Goal: Task Accomplishment & Management: Manage account settings

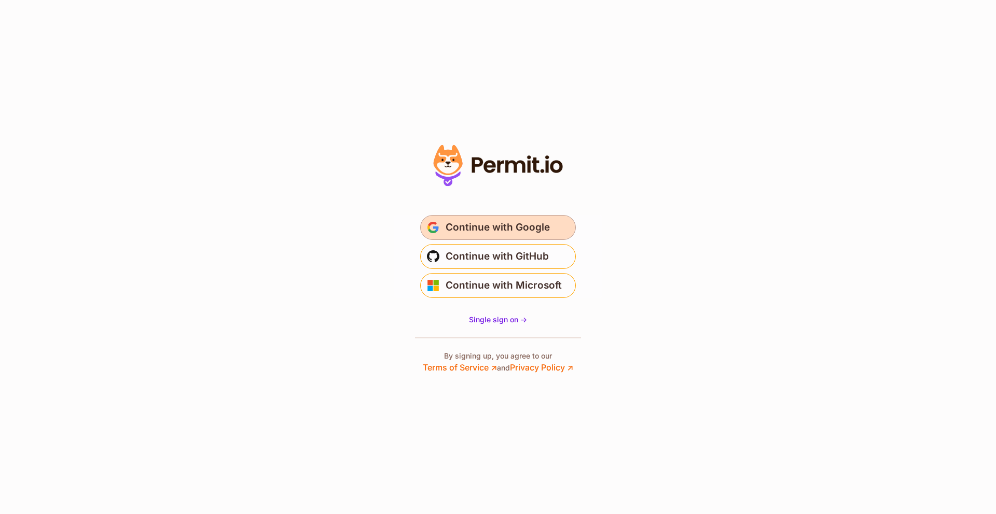
click at [517, 228] on span "Continue with Google" at bounding box center [498, 227] width 104 height 17
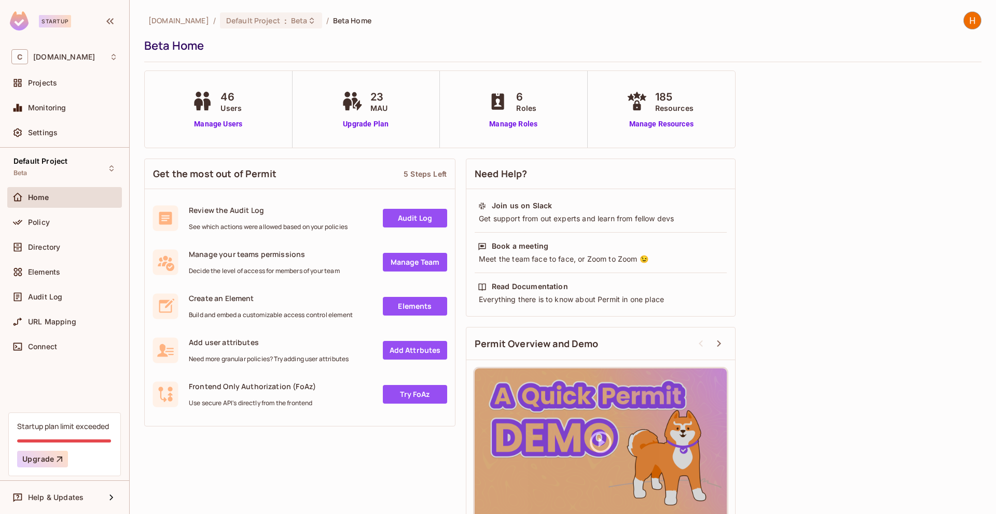
click at [495, 115] on div "6 Roles Manage Roles" at bounding box center [513, 109] width 57 height 40
click at [515, 124] on link "Manage Roles" at bounding box center [513, 124] width 57 height 11
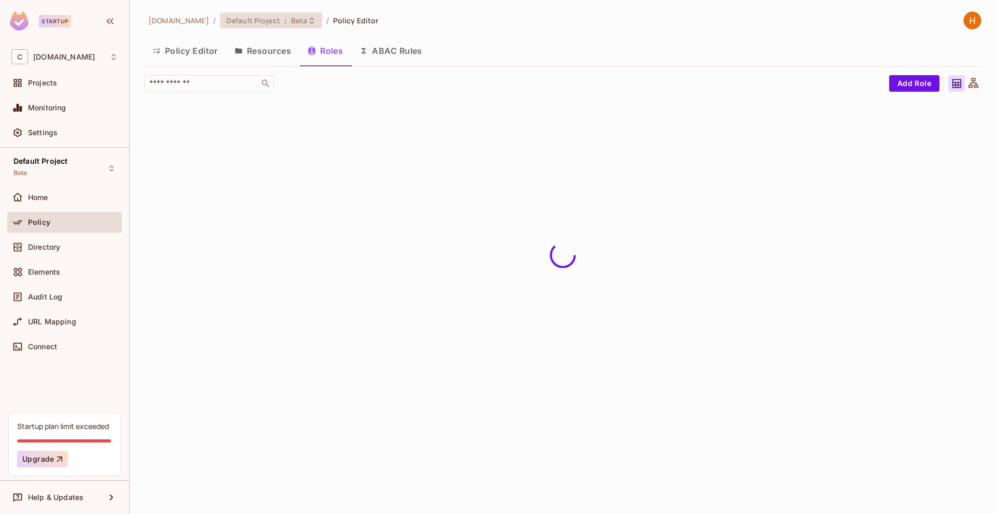
click at [308, 24] on icon at bounding box center [312, 21] width 8 height 8
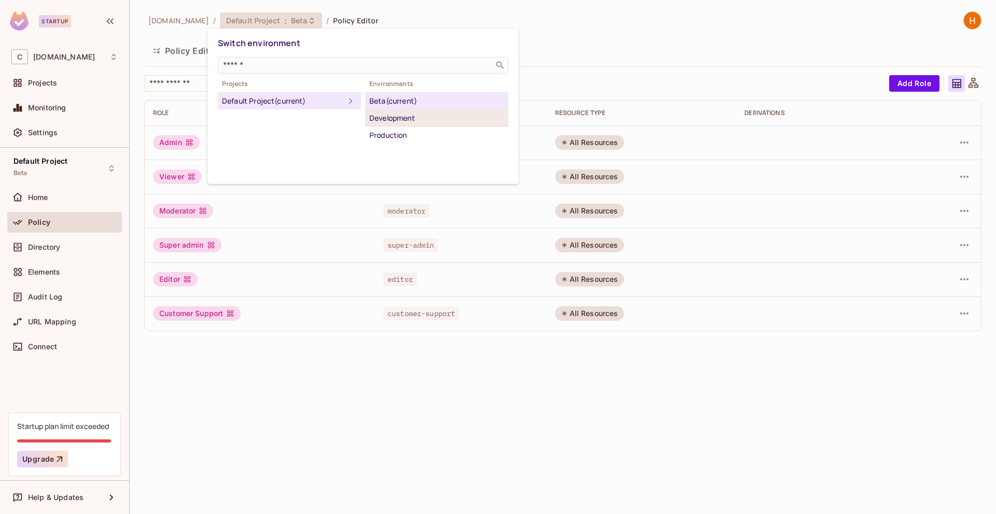
click at [387, 120] on div "Development" at bounding box center [436, 118] width 135 height 12
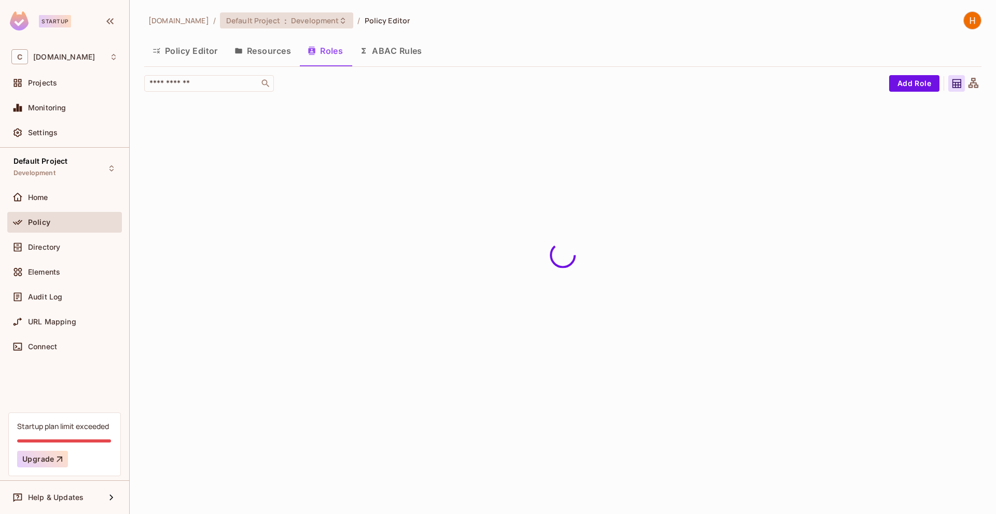
click at [318, 20] on span "Development" at bounding box center [315, 21] width 48 height 10
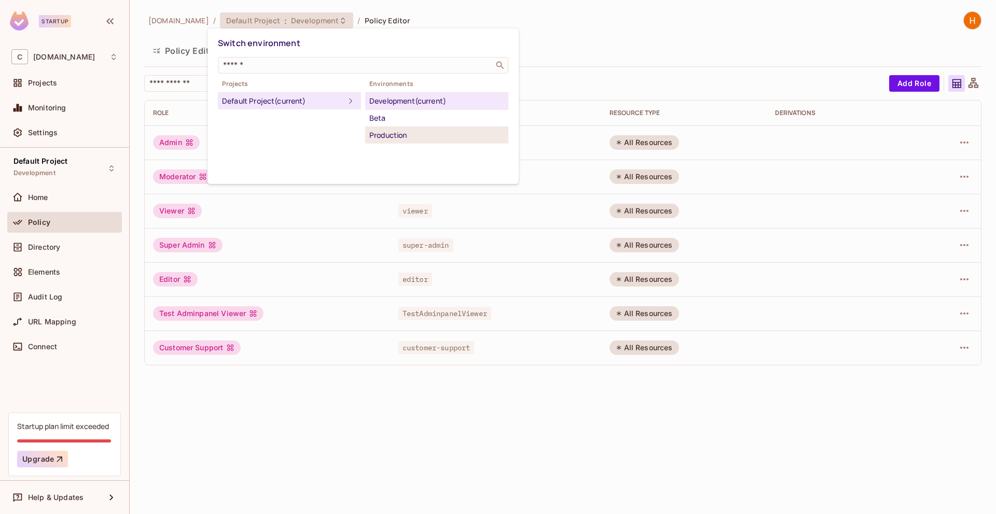
click at [395, 134] on div "Production" at bounding box center [436, 135] width 135 height 12
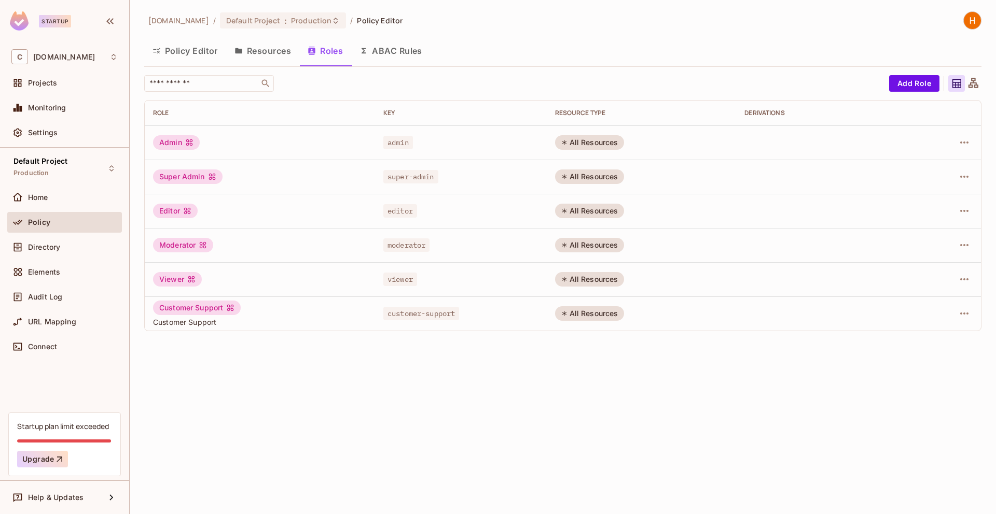
click at [262, 49] on button "Resources" at bounding box center [262, 51] width 73 height 26
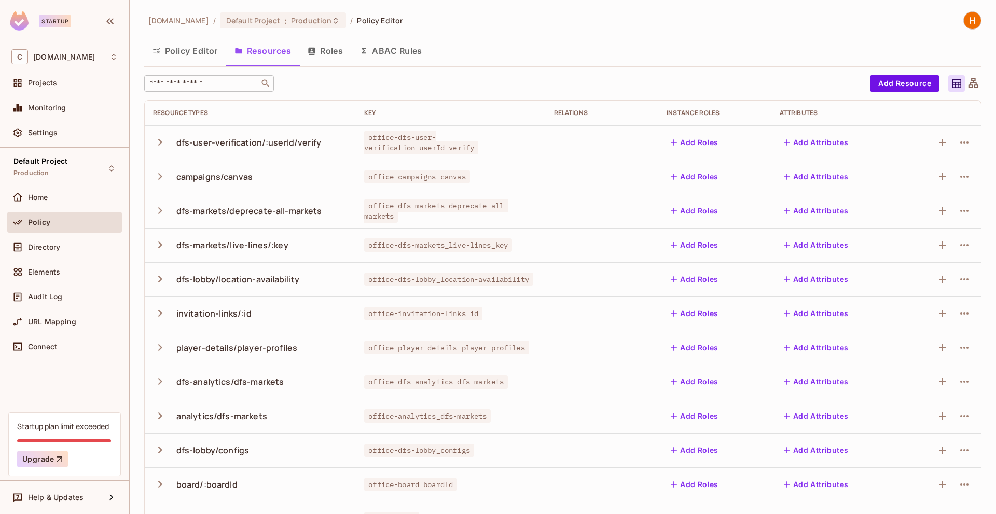
click at [228, 82] on input "text" at bounding box center [201, 83] width 109 height 10
paste input "******"
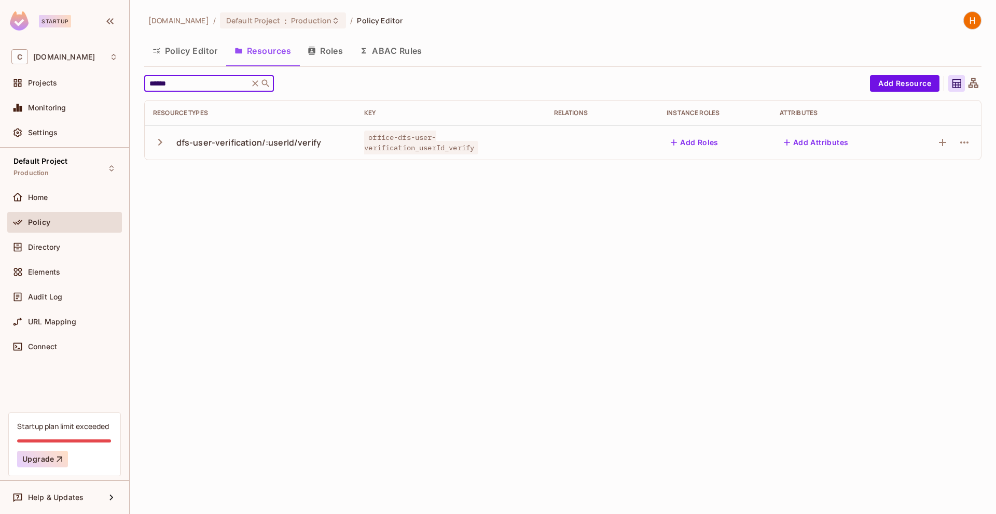
type input "******"
click at [271, 148] on div "dfs-user-verification/:userId/verify" at bounding box center [248, 142] width 145 height 11
click at [162, 143] on icon "button" at bounding box center [160, 142] width 14 height 14
click at [695, 143] on button "Add Roles" at bounding box center [694, 142] width 56 height 17
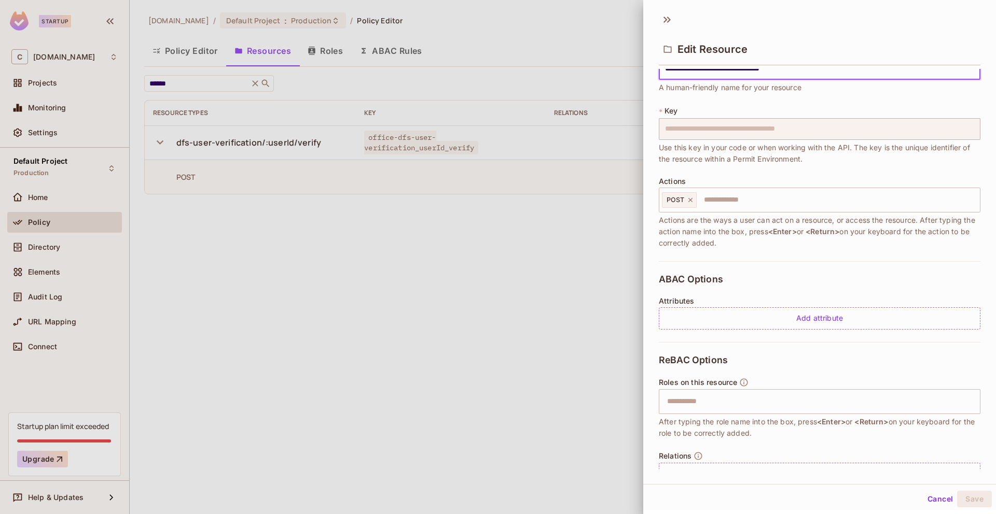
scroll to position [56, 0]
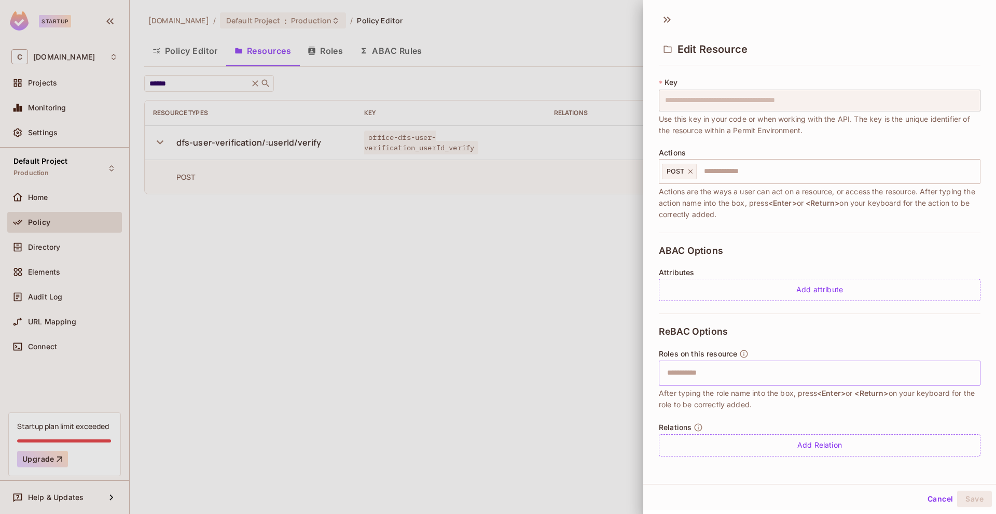
click at [745, 373] on input "text" at bounding box center [818, 373] width 315 height 21
click at [498, 313] on div at bounding box center [498, 257] width 996 height 514
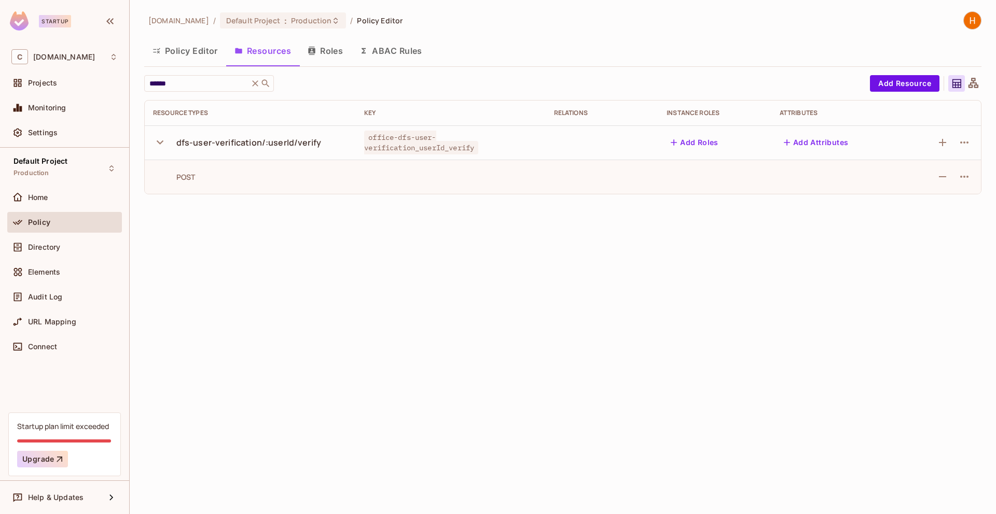
click at [283, 222] on div "chalkboard.io / Default Project : Production / Policy Editor Policy Editor Reso…" at bounding box center [563, 257] width 866 height 514
drag, startPoint x: 319, startPoint y: 142, endPoint x: 175, endPoint y: 144, distance: 144.7
click at [175, 144] on div "dfs-user-verification/:userId/verify" at bounding box center [250, 143] width 194 height 22
copy div "dfs-user-verification/:userId/verify"
click at [220, 233] on div "chalkboard.io / Default Project : Production / Policy Editor Policy Editor Reso…" at bounding box center [563, 257] width 866 height 514
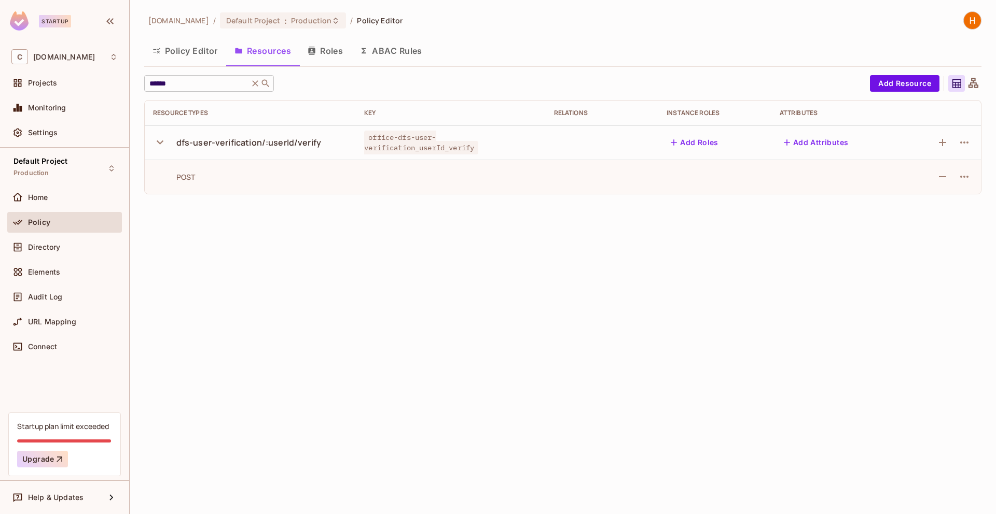
click at [253, 86] on icon at bounding box center [255, 83] width 6 height 6
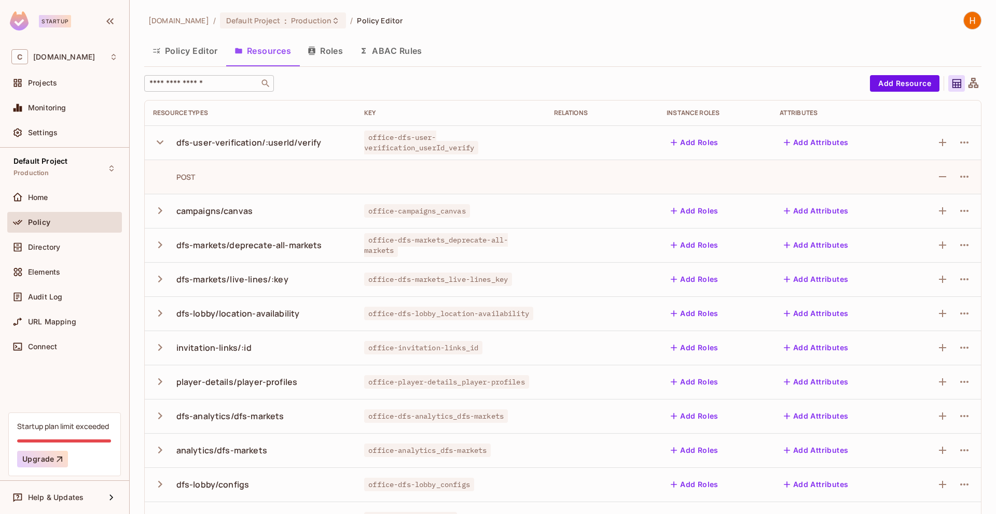
click at [268, 146] on div "dfs-user-verification/:userId/verify" at bounding box center [248, 142] width 145 height 11
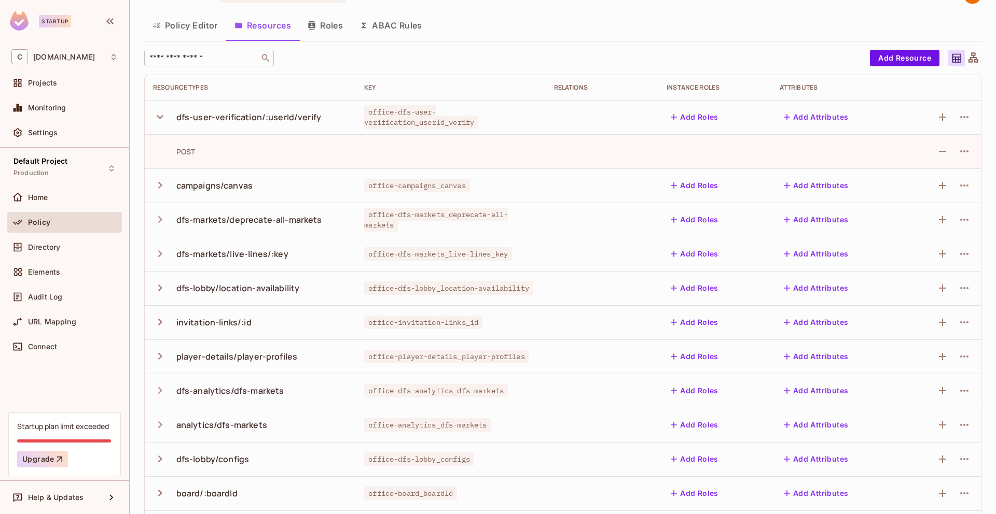
scroll to position [23, 0]
click at [160, 116] on icon "button" at bounding box center [160, 119] width 14 height 14
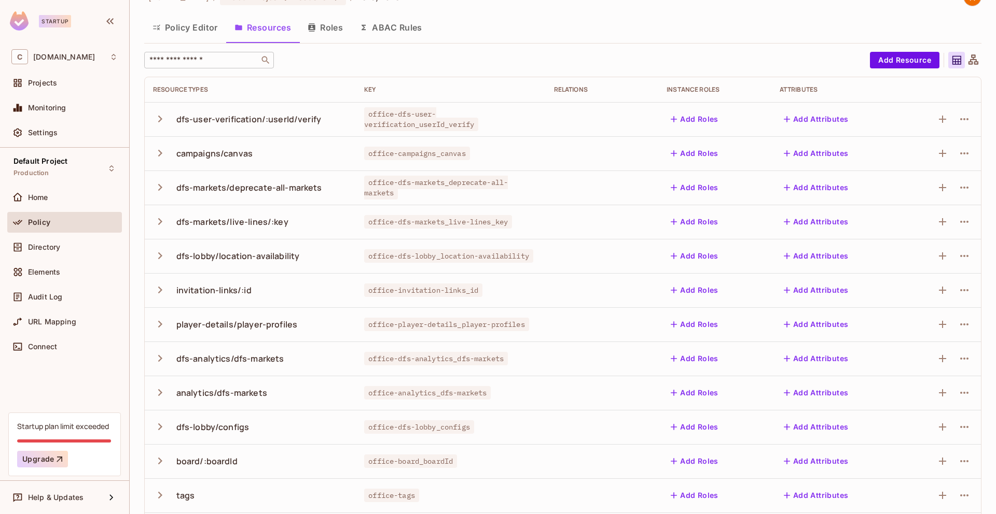
click at [165, 150] on icon "button" at bounding box center [160, 153] width 14 height 14
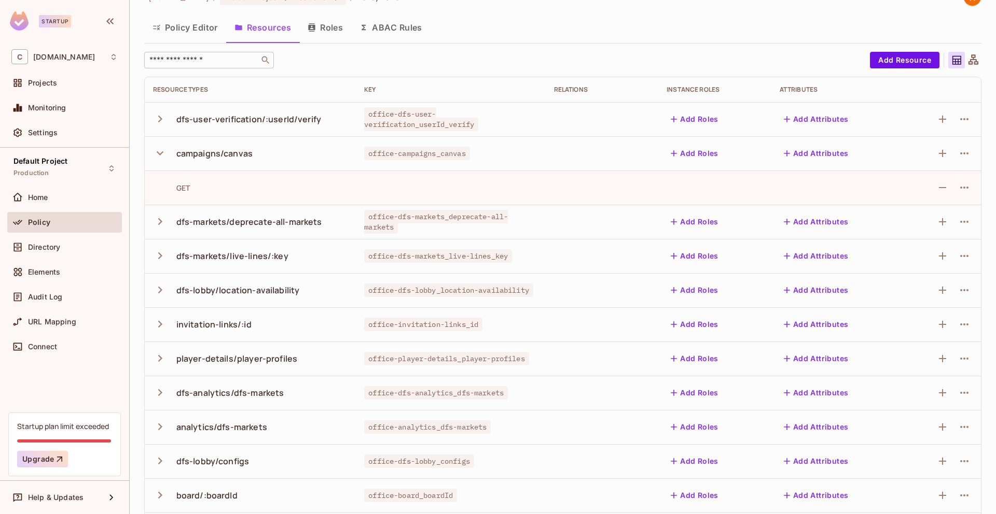
click at [165, 150] on icon "button" at bounding box center [160, 153] width 14 height 14
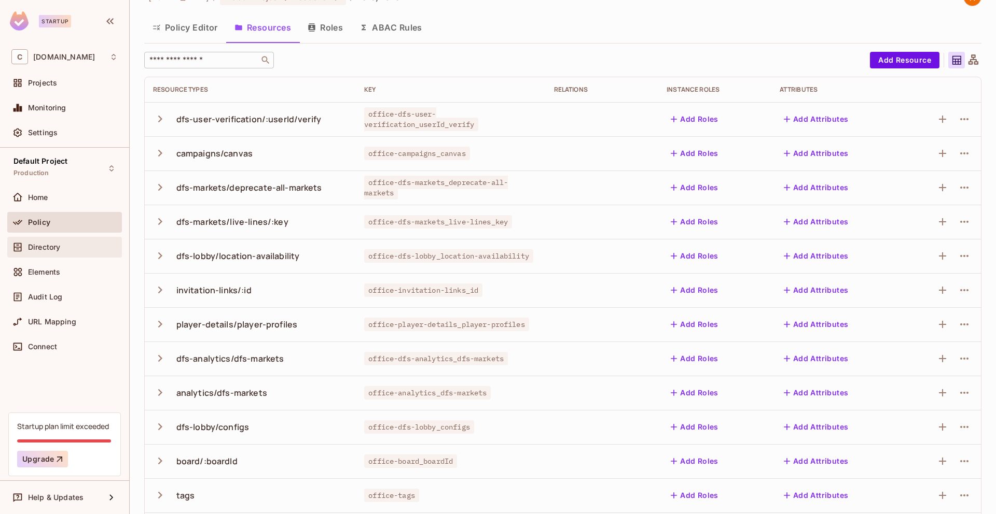
click at [53, 249] on span "Directory" at bounding box center [44, 247] width 32 height 8
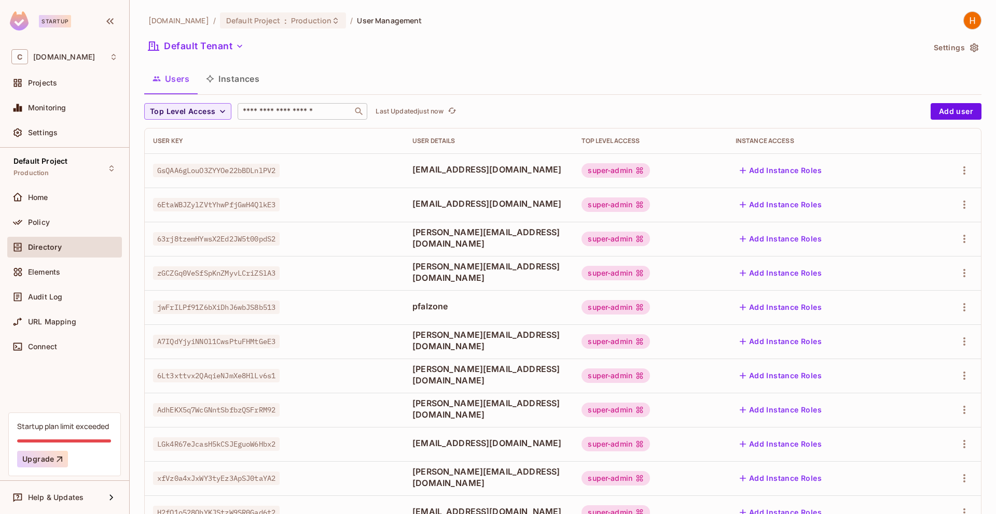
click at [307, 110] on input "text" at bounding box center [295, 111] width 109 height 10
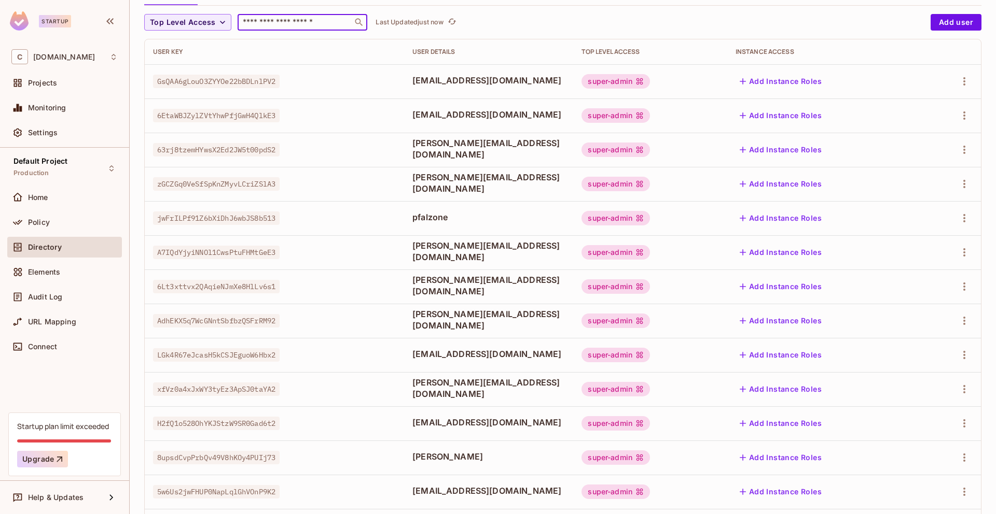
scroll to position [210, 0]
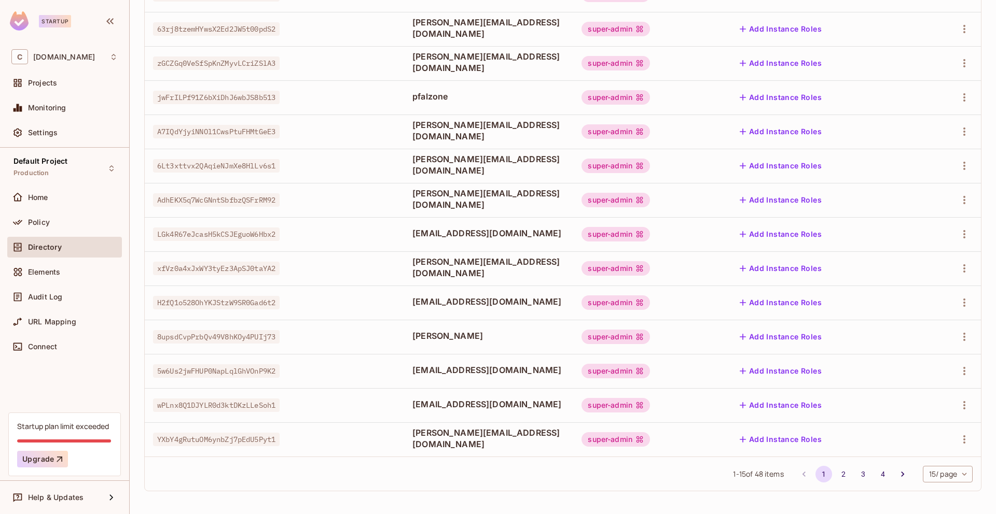
click at [934, 476] on body "Startup C chalkboard.io Projects Monitoring Settings Default Project Production…" at bounding box center [498, 257] width 996 height 514
click at [937, 490] on li "100 / page" at bounding box center [947, 491] width 52 height 22
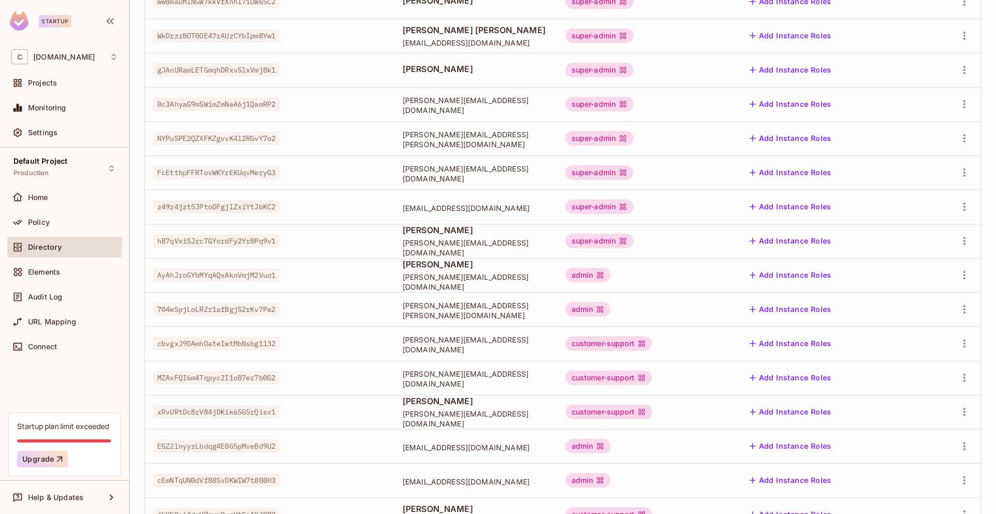
scroll to position [1163, 0]
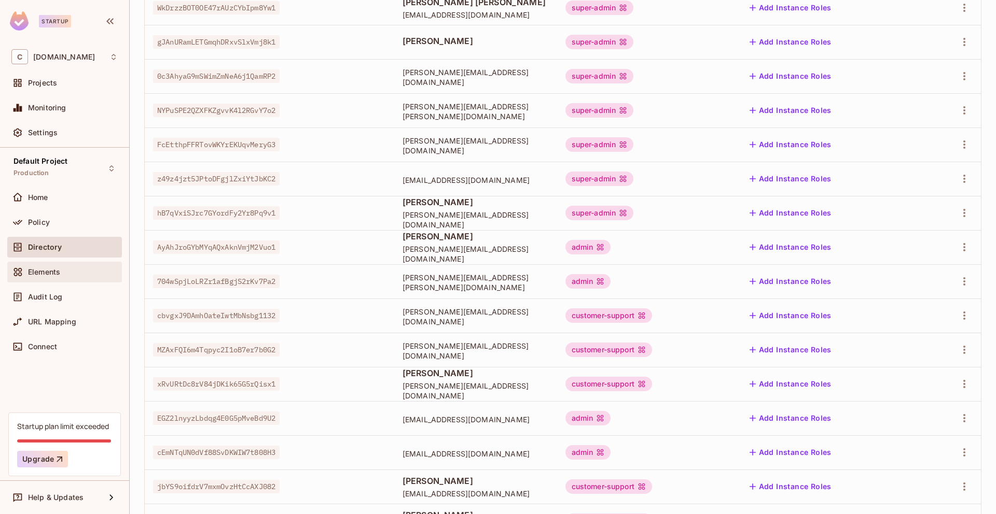
click at [45, 276] on div "Elements" at bounding box center [64, 272] width 106 height 12
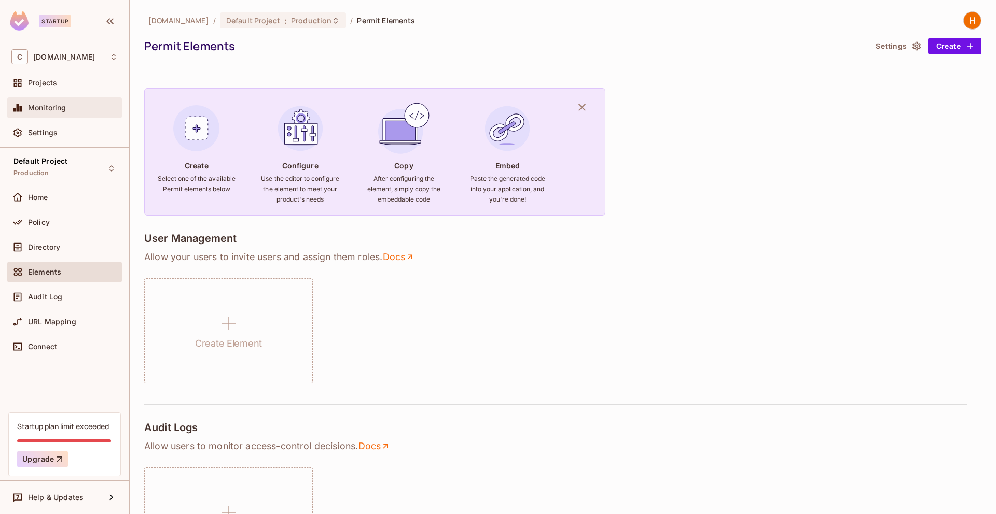
click at [66, 114] on div "Monitoring" at bounding box center [64, 108] width 106 height 12
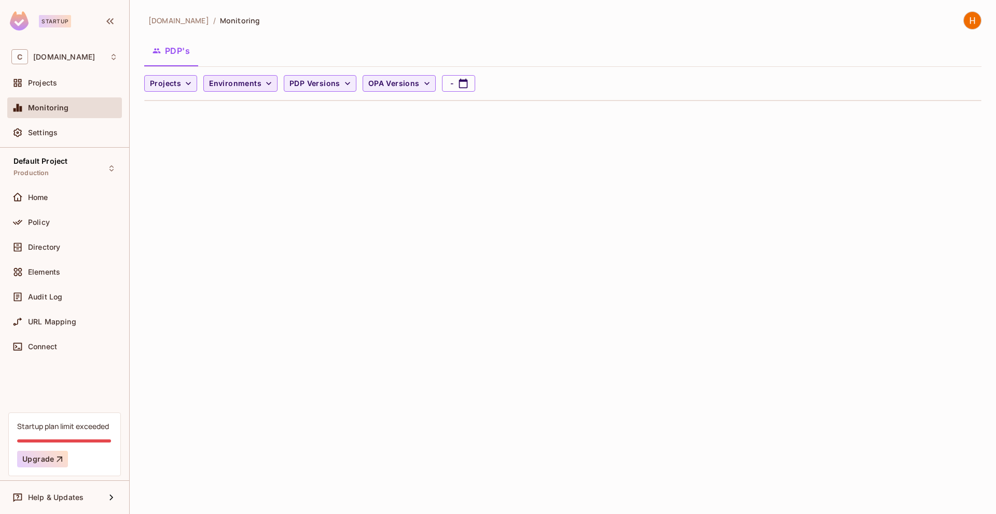
click at [252, 83] on span "Environments" at bounding box center [235, 83] width 52 height 13
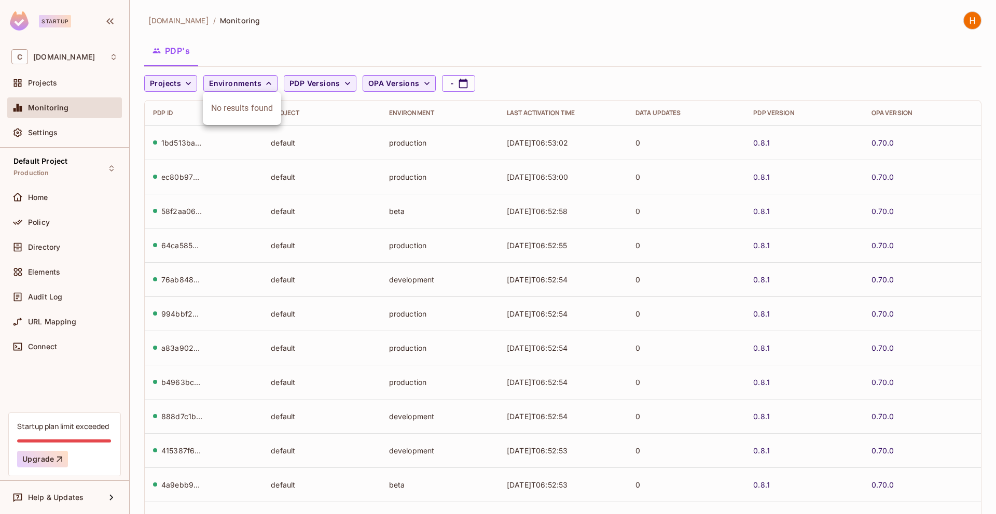
click at [505, 34] on div at bounding box center [498, 257] width 996 height 514
click at [317, 83] on span "PDP Versions" at bounding box center [314, 83] width 51 height 13
click at [283, 55] on div at bounding box center [498, 257] width 996 height 514
click at [253, 88] on span "Environments" at bounding box center [235, 83] width 52 height 13
click at [179, 80] on div at bounding box center [498, 257] width 996 height 514
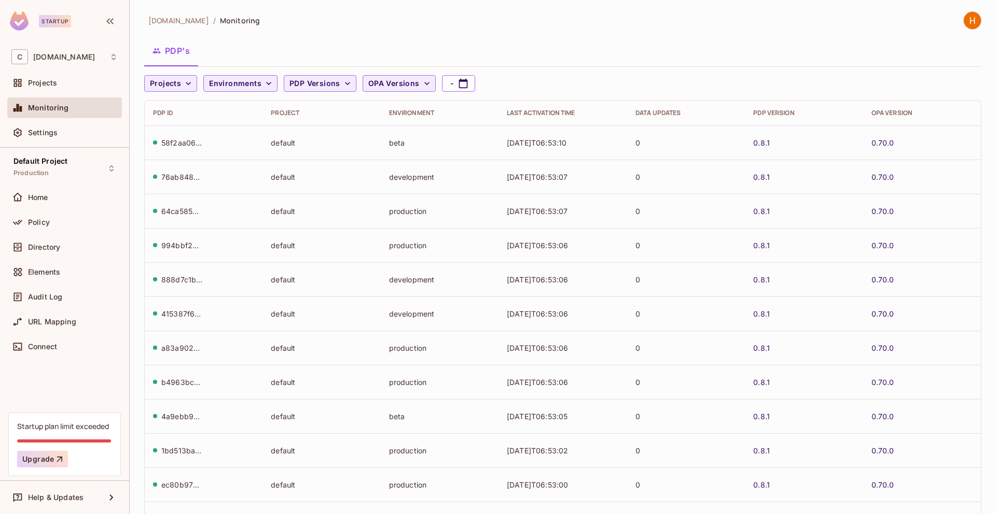
click at [179, 80] on span "Projects" at bounding box center [165, 83] width 31 height 13
click at [205, 68] on div at bounding box center [498, 257] width 996 height 514
click at [397, 84] on span "OPA Versions" at bounding box center [393, 83] width 51 height 13
click at [363, 59] on div at bounding box center [498, 257] width 996 height 514
click at [63, 131] on div "Settings" at bounding box center [73, 133] width 90 height 8
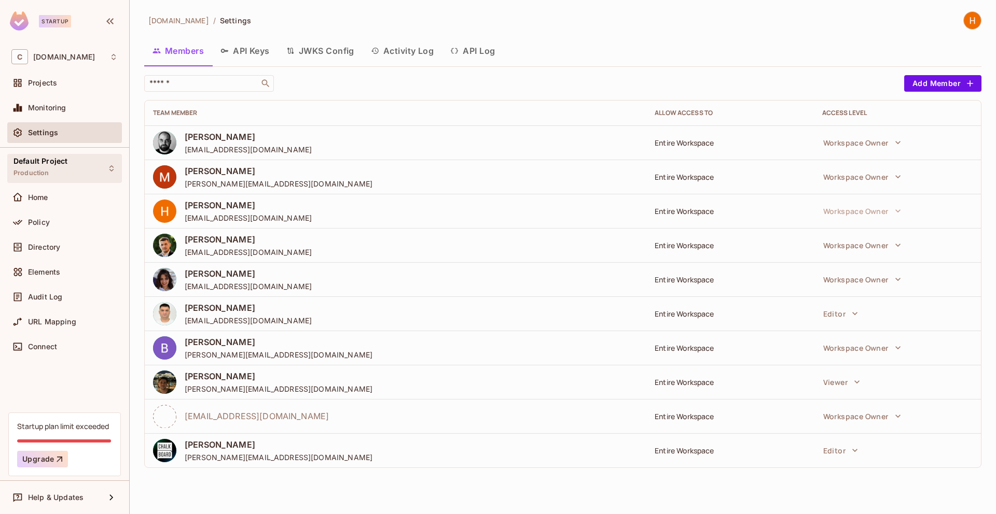
click at [60, 164] on span "Default Project" at bounding box center [40, 161] width 54 height 8
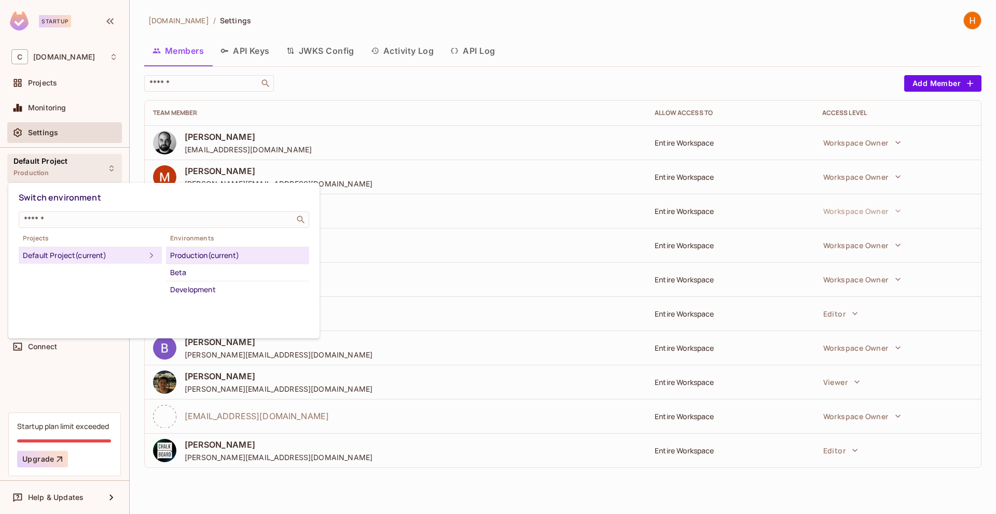
click at [336, 87] on div at bounding box center [498, 257] width 996 height 514
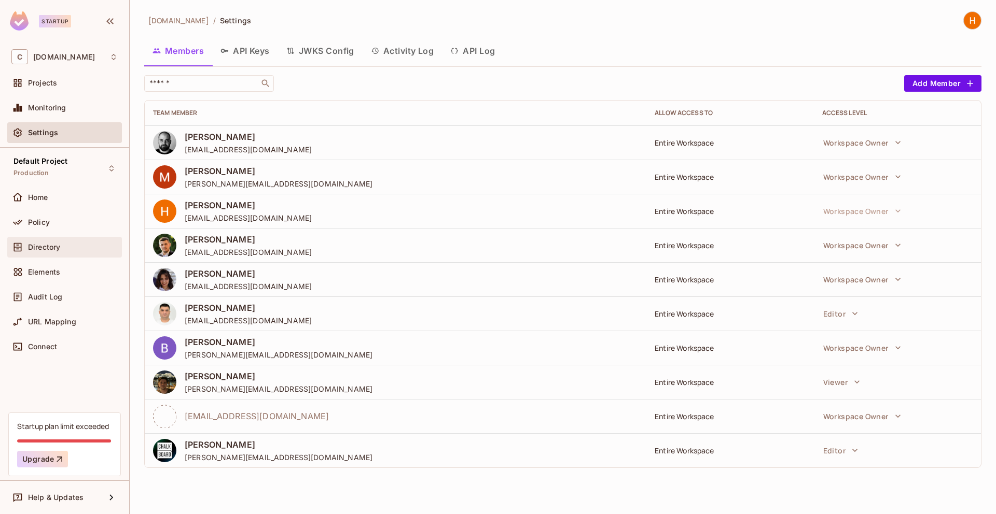
click at [46, 248] on span "Directory" at bounding box center [44, 247] width 32 height 8
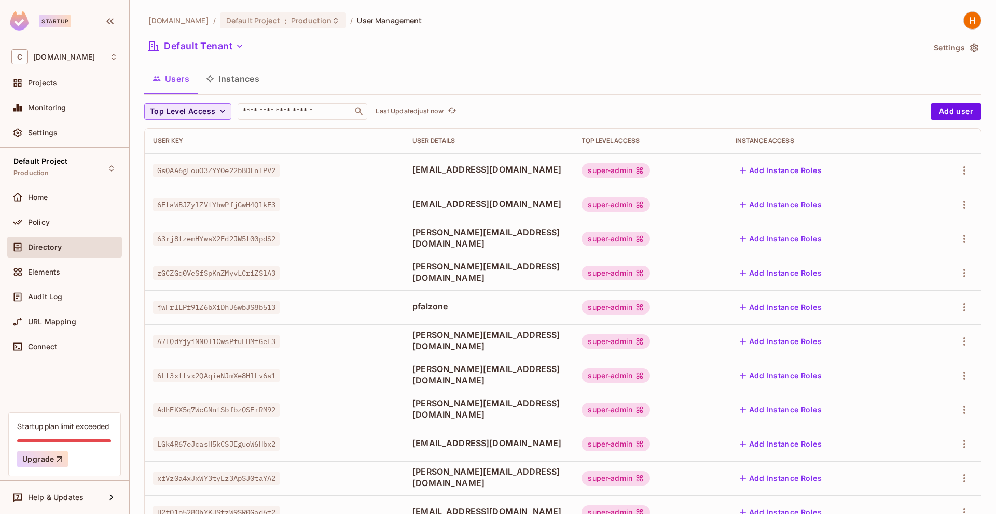
click at [219, 109] on icon "button" at bounding box center [222, 111] width 10 height 10
click at [198, 159] on span "Customer Support" at bounding box center [183, 157] width 63 height 10
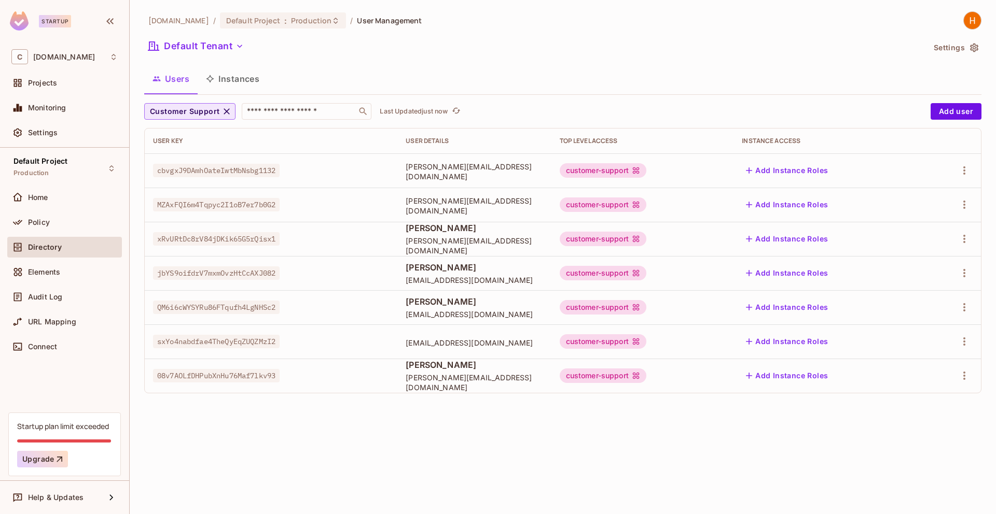
click at [256, 77] on button "Instances" at bounding box center [233, 79] width 70 height 26
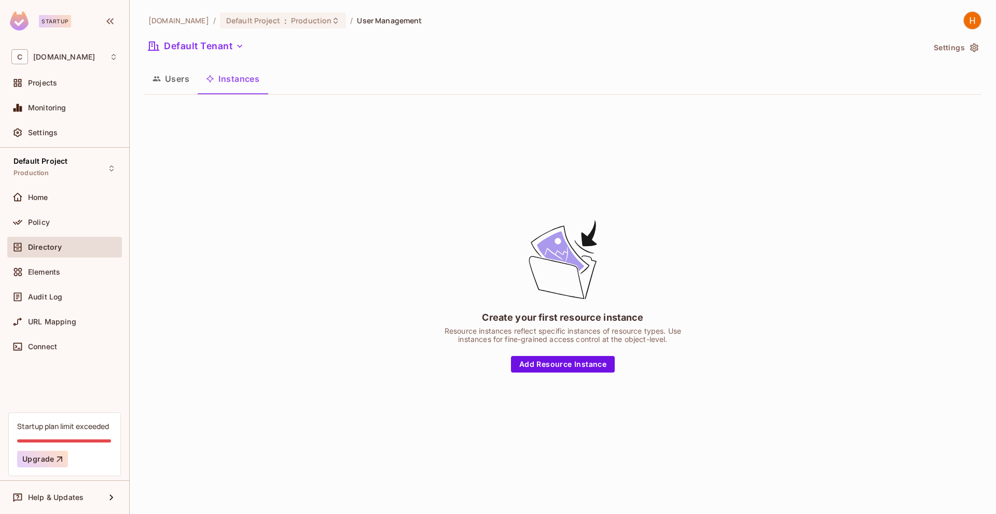
click at [175, 78] on button "Users" at bounding box center [170, 79] width 53 height 26
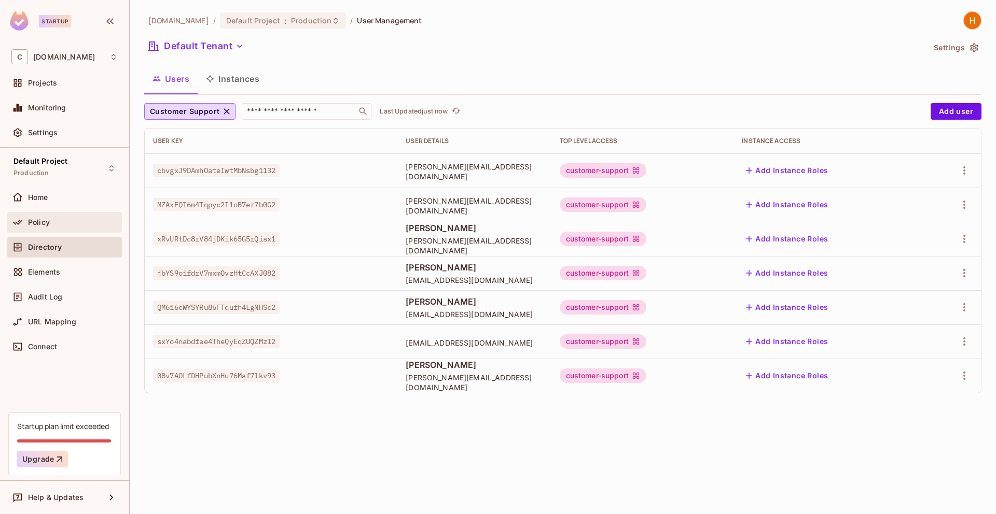
click at [65, 225] on div "Policy" at bounding box center [73, 222] width 90 height 8
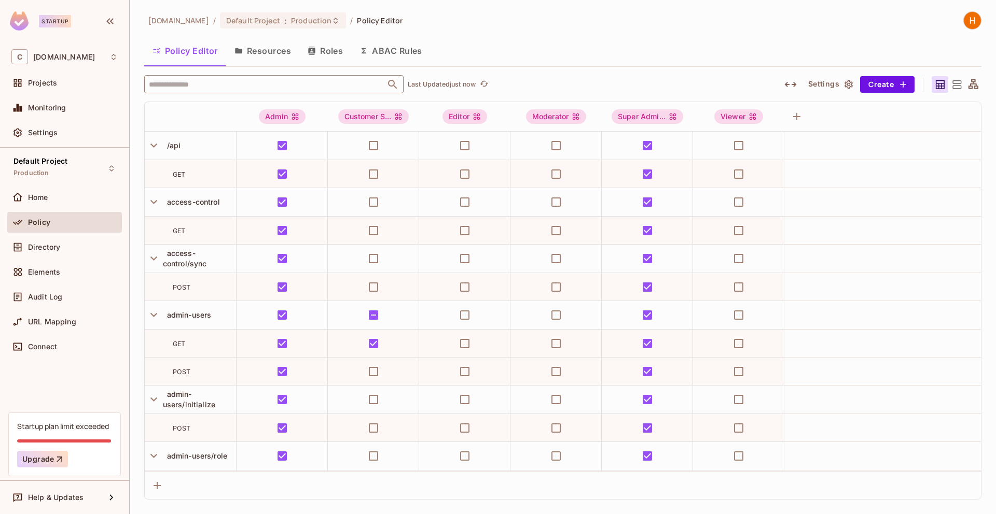
click at [215, 87] on input "text" at bounding box center [264, 84] width 237 height 18
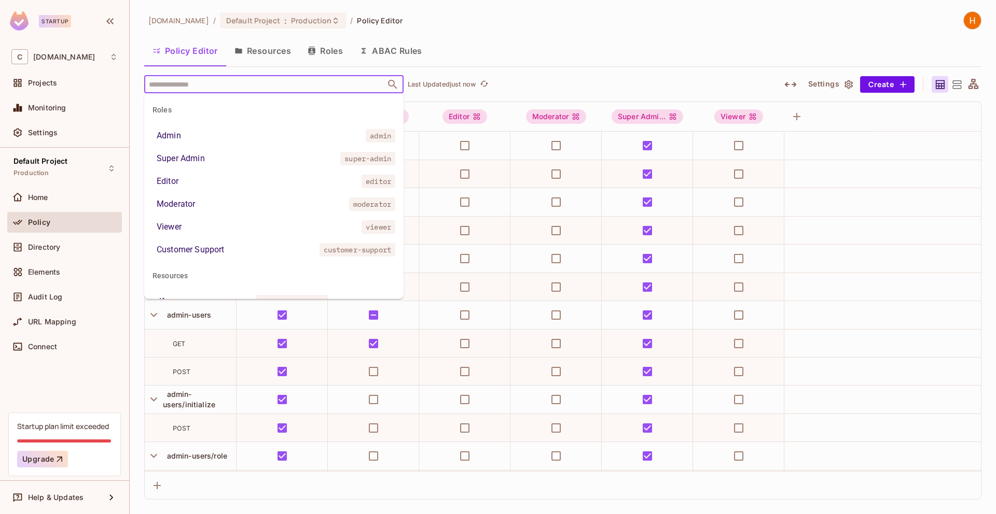
paste input "**********"
type input "**********"
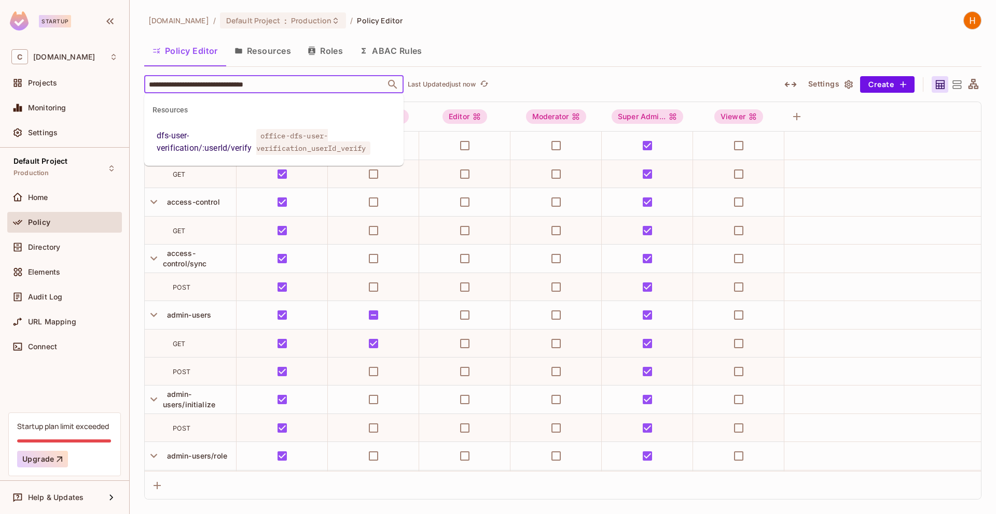
click at [216, 146] on div "dfs-user-verification/:userId/verify" at bounding box center [204, 142] width 95 height 25
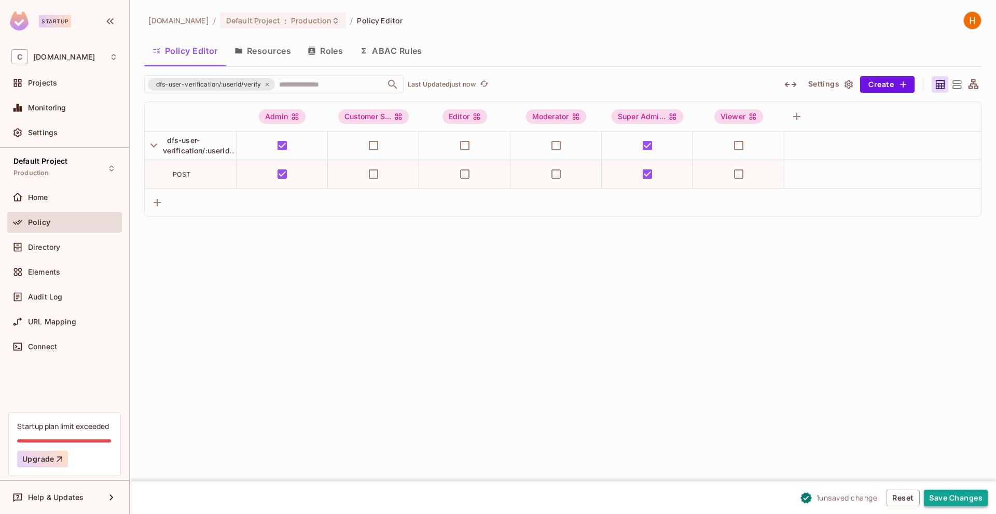
click at [949, 497] on button "Save Changes" at bounding box center [956, 498] width 64 height 17
click at [958, 495] on button "Save Changes" at bounding box center [956, 498] width 64 height 17
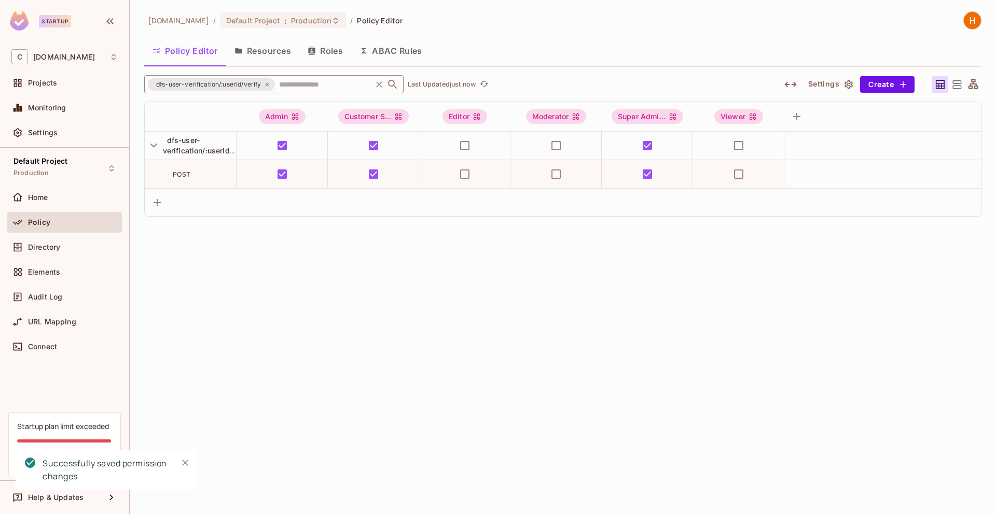
click at [265, 84] on icon at bounding box center [267, 84] width 6 height 6
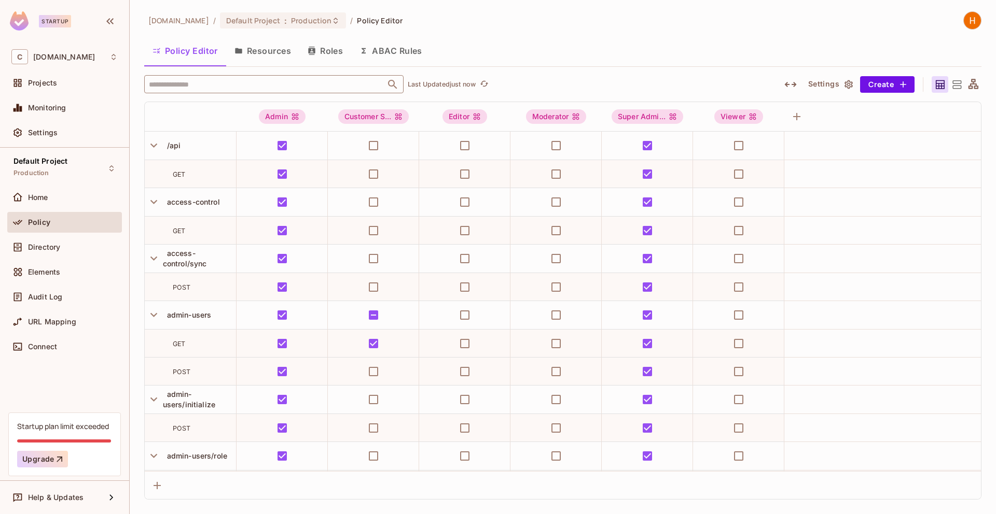
click at [265, 84] on input "text" at bounding box center [264, 84] width 237 height 18
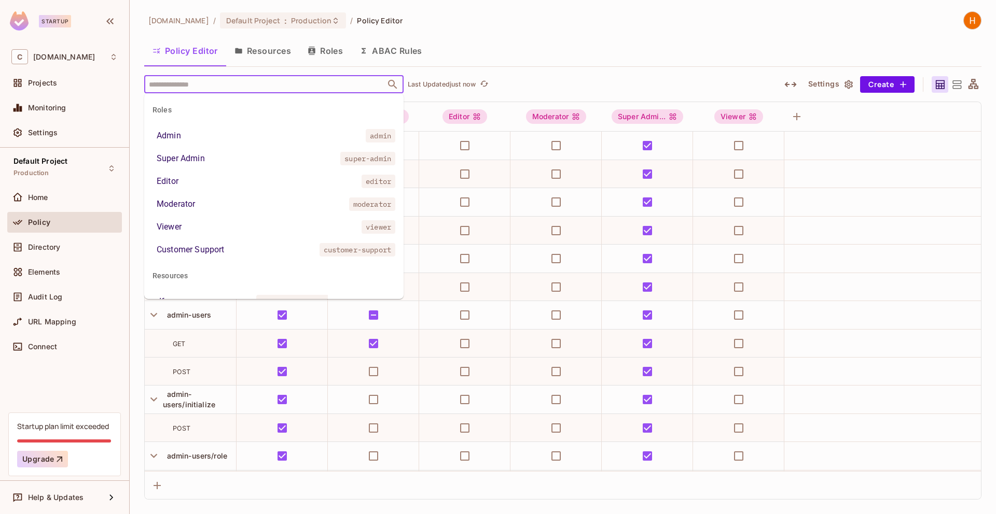
paste input "**********"
type input "**********"
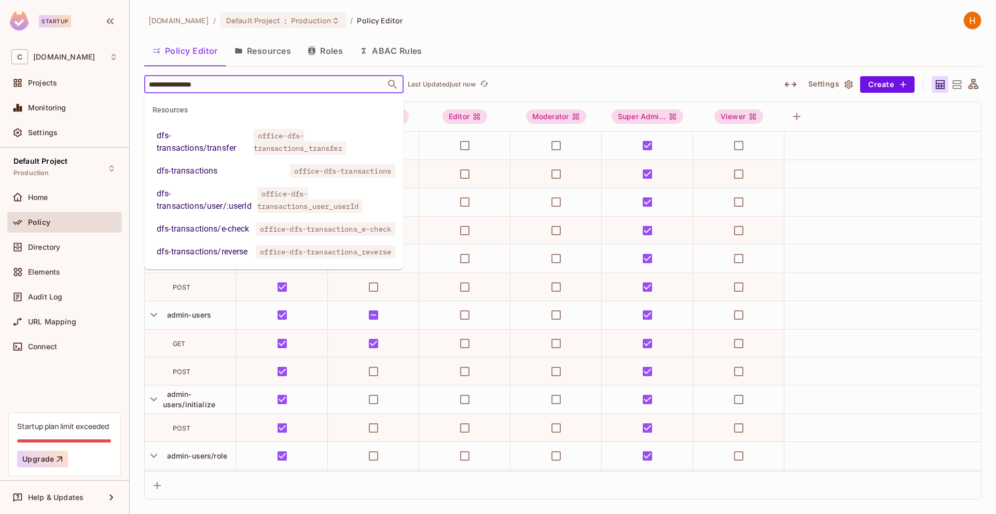
click at [240, 165] on li "dfs-transactions office-dfs-transactions" at bounding box center [273, 171] width 259 height 19
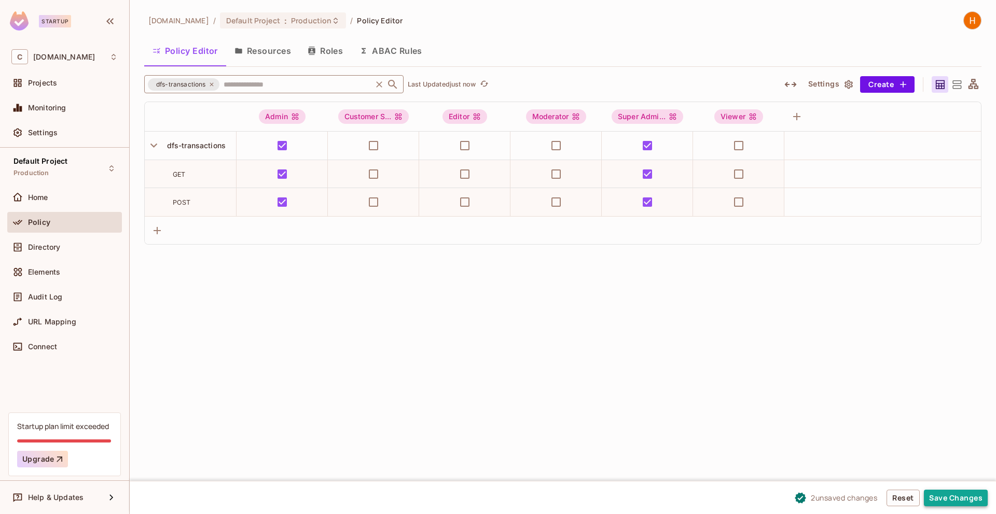
click at [953, 496] on button "Save Changes" at bounding box center [956, 498] width 64 height 17
click at [952, 499] on button "Save Changes" at bounding box center [956, 498] width 64 height 17
